Goal: Information Seeking & Learning: Learn about a topic

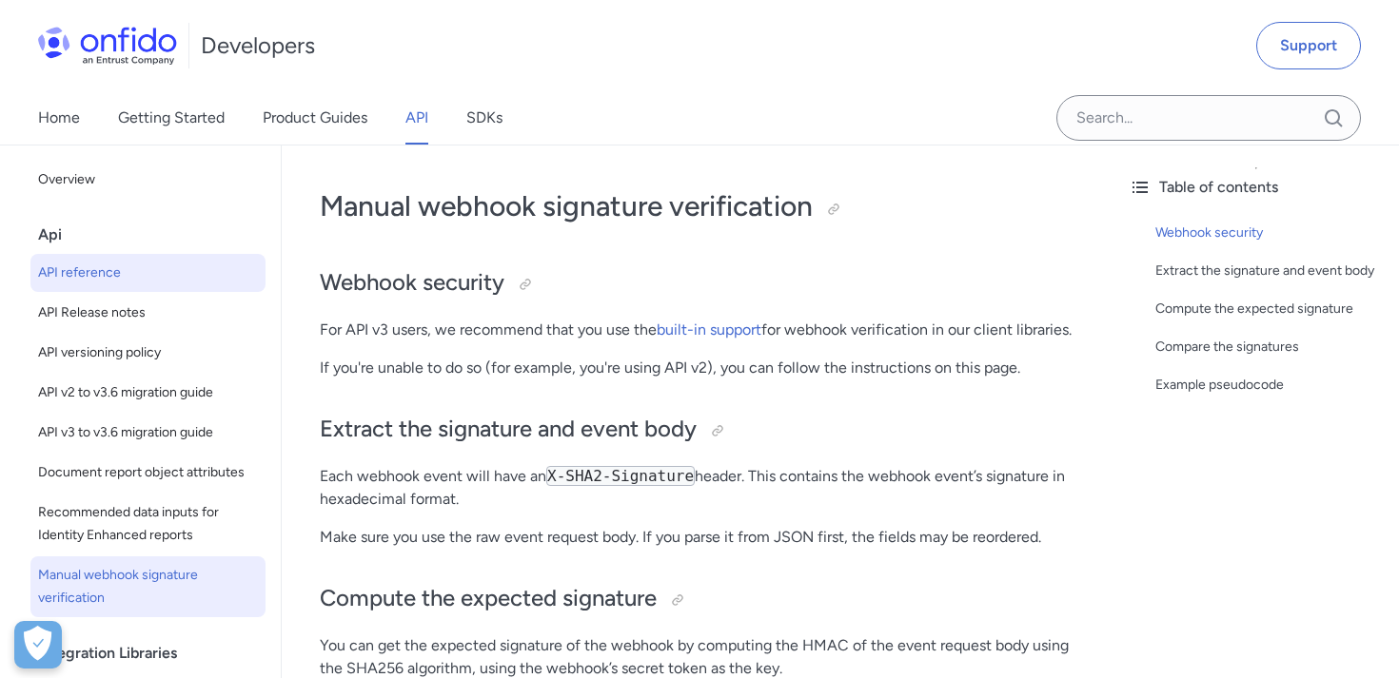
click at [99, 266] on span "API reference" at bounding box center [148, 273] width 220 height 23
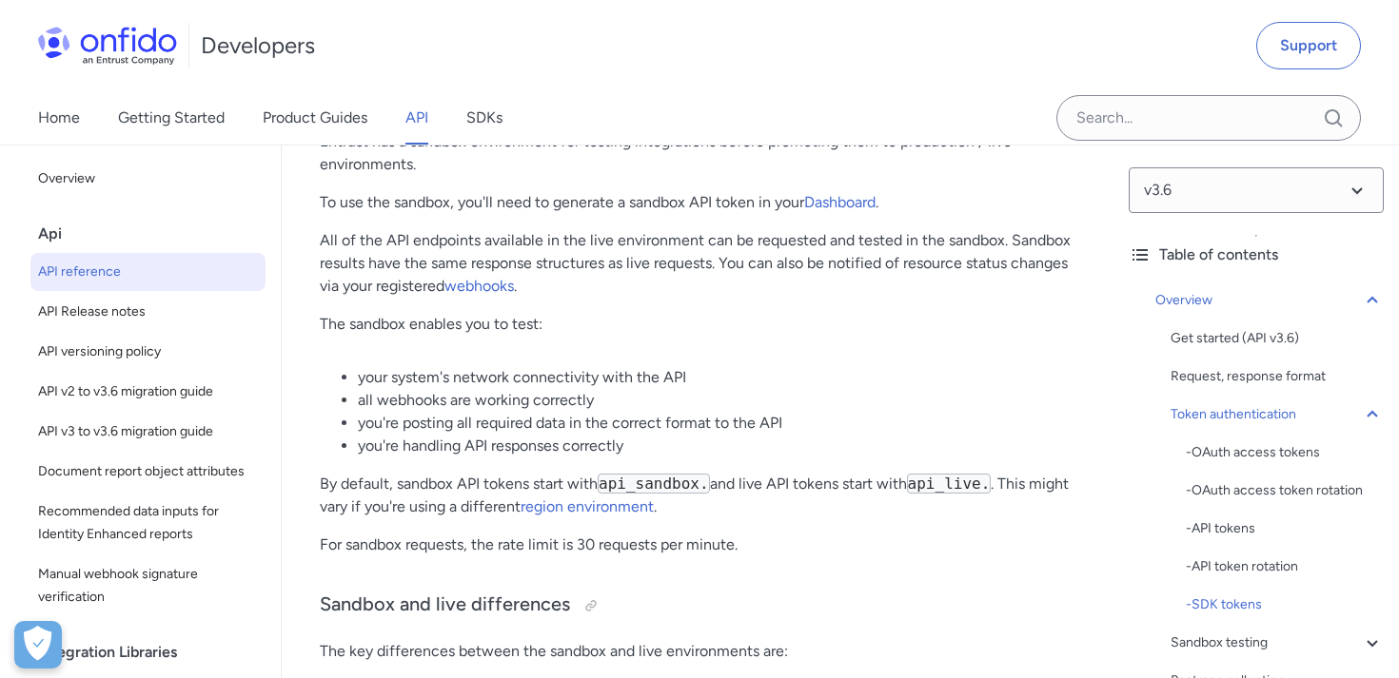
scroll to position [3128, 0]
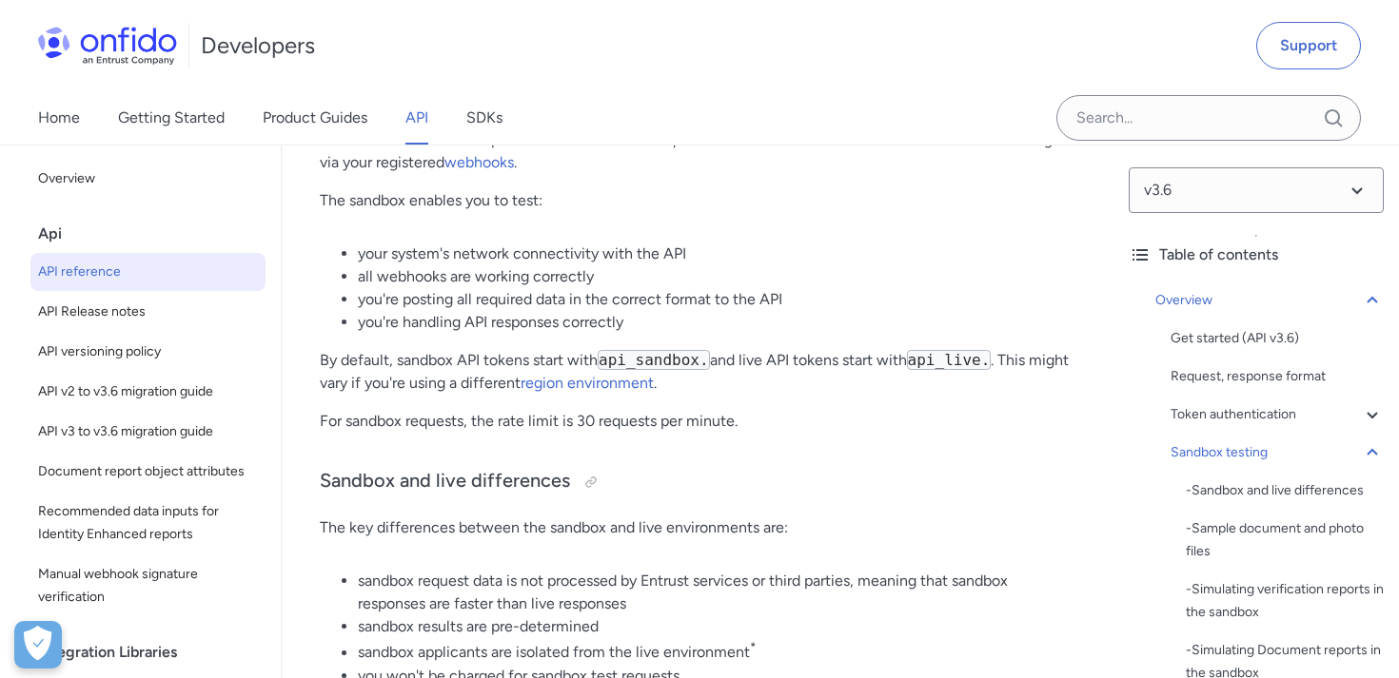
click at [398, 206] on p "The sandbox enables you to test:" at bounding box center [698, 200] width 756 height 23
click at [641, 327] on li "you're handling API responses correctly" at bounding box center [716, 322] width 717 height 23
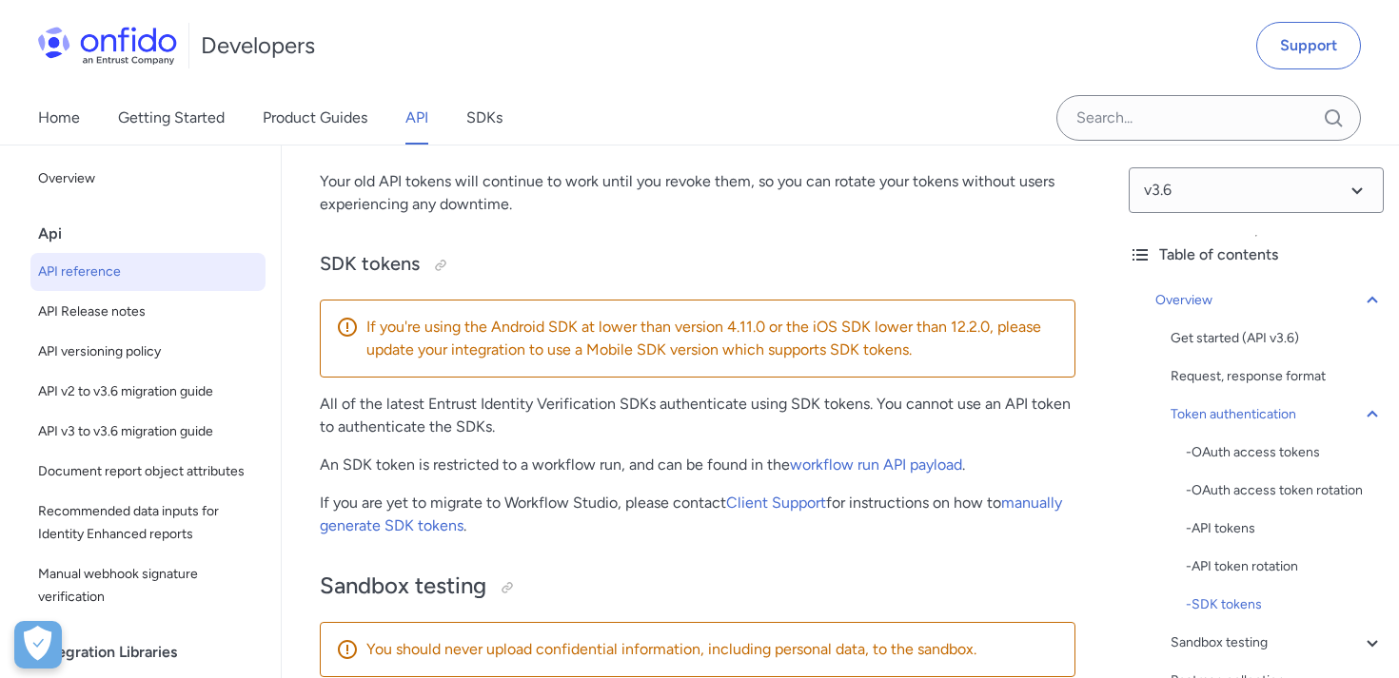
scroll to position [2439, 0]
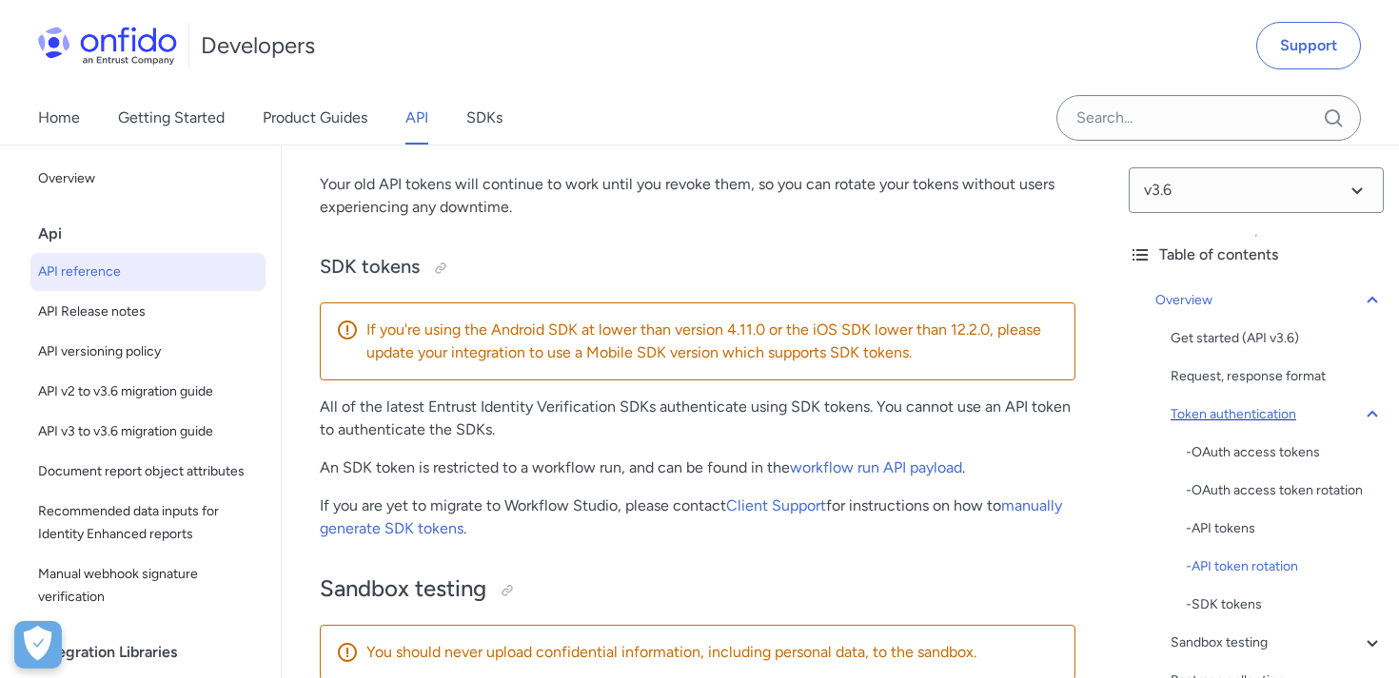
click at [1269, 415] on div "Token authentication" at bounding box center [1276, 414] width 213 height 23
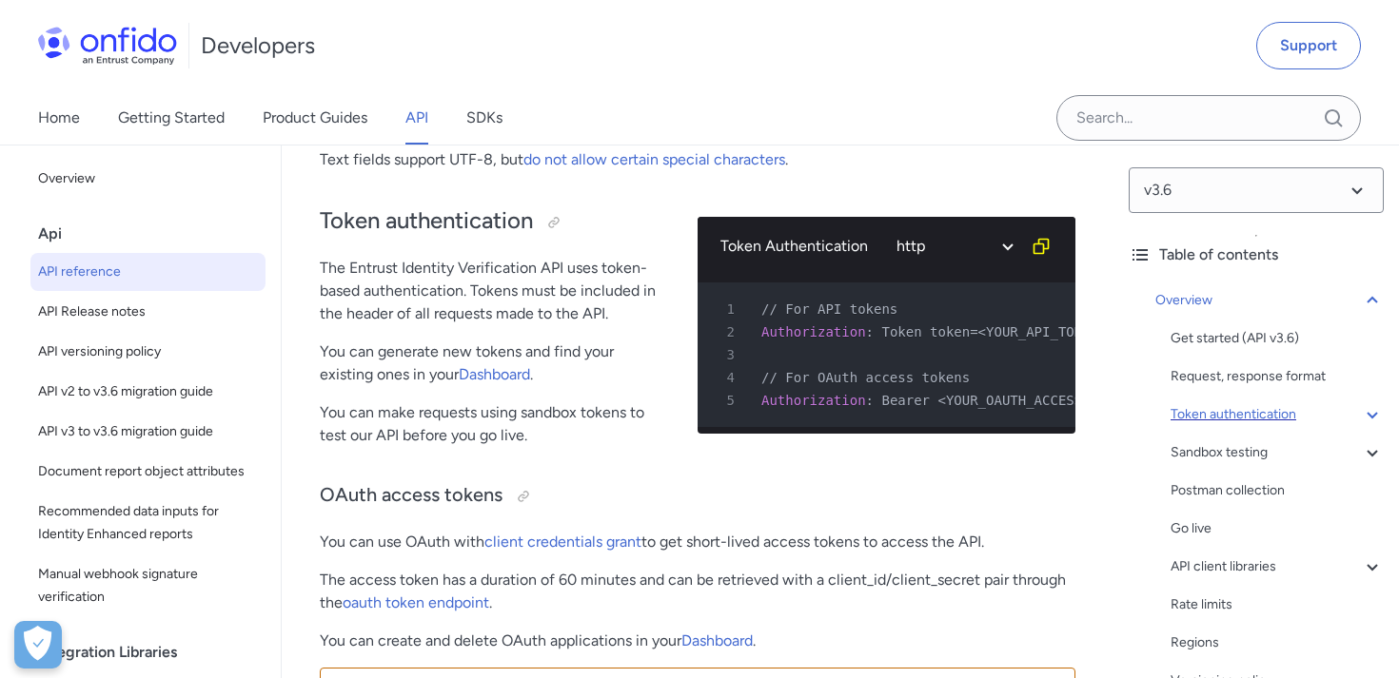
click at [1269, 415] on div "Token authentication" at bounding box center [1276, 414] width 213 height 23
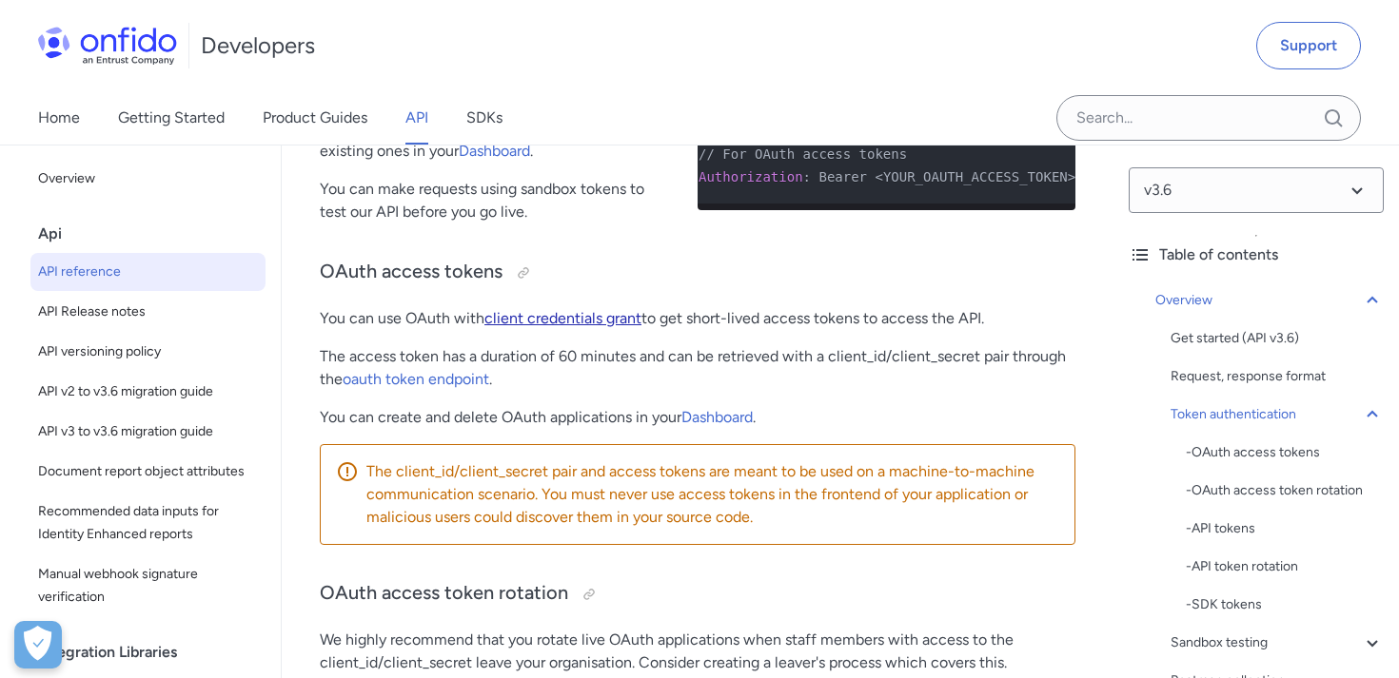
scroll to position [914, 0]
